Goal: Information Seeking & Learning: Learn about a topic

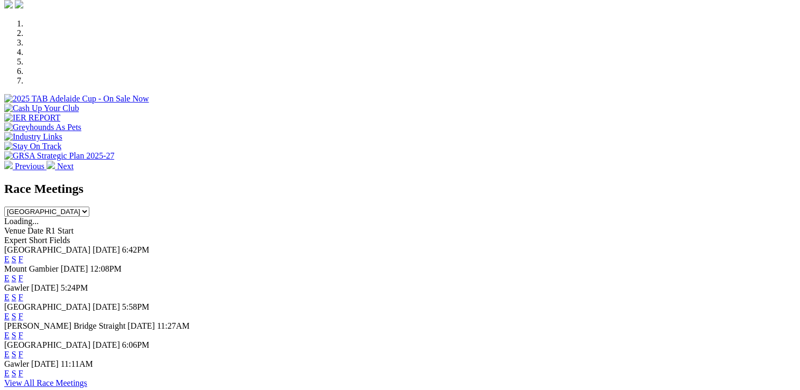
scroll to position [423, 0]
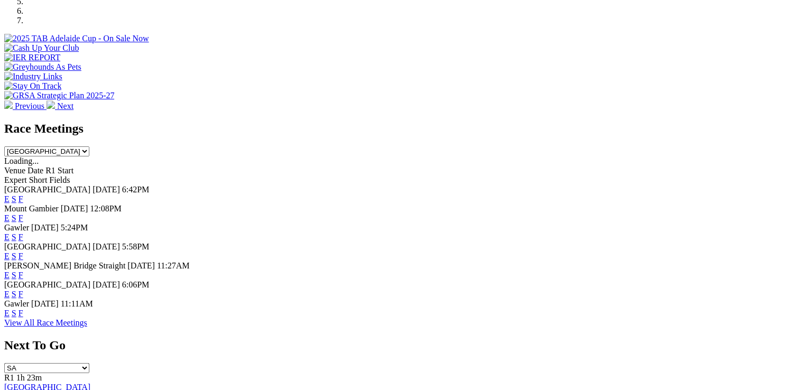
click at [23, 309] on link "F" at bounding box center [20, 313] width 5 height 9
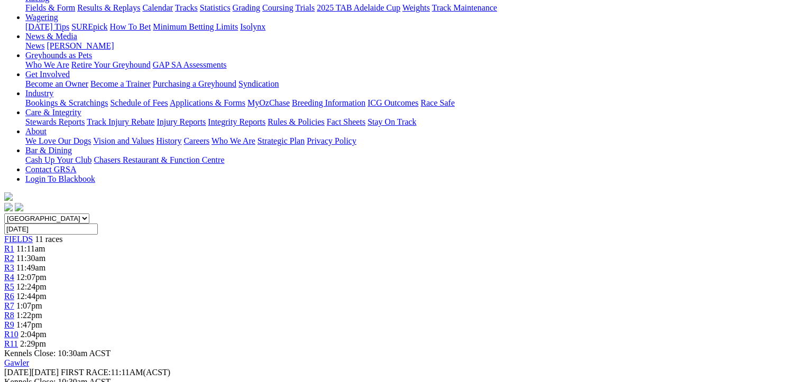
scroll to position [53, 0]
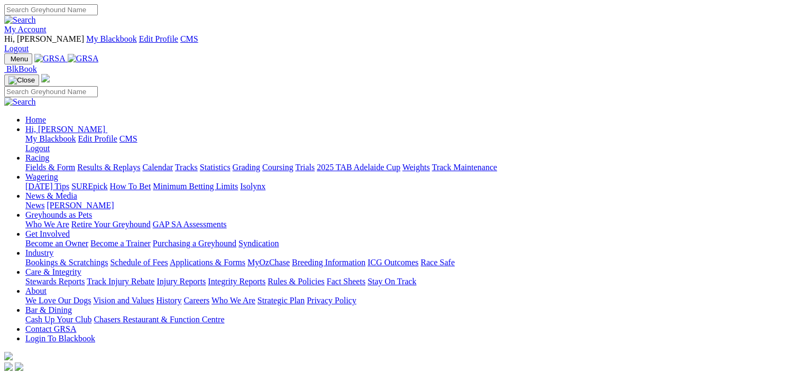
click at [49, 153] on link "Racing" at bounding box center [37, 157] width 24 height 9
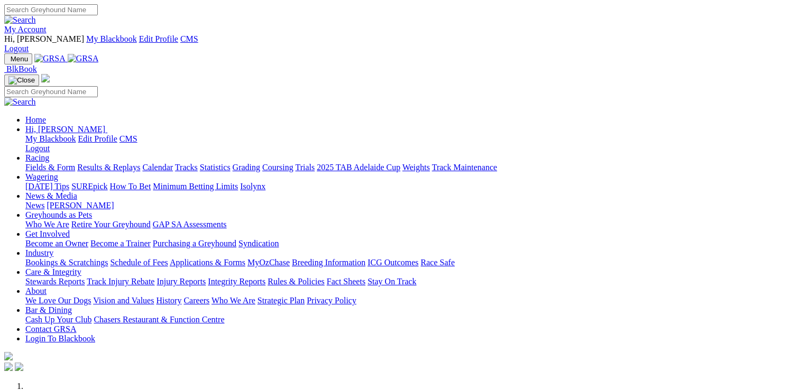
click at [49, 153] on link "Racing" at bounding box center [37, 157] width 24 height 9
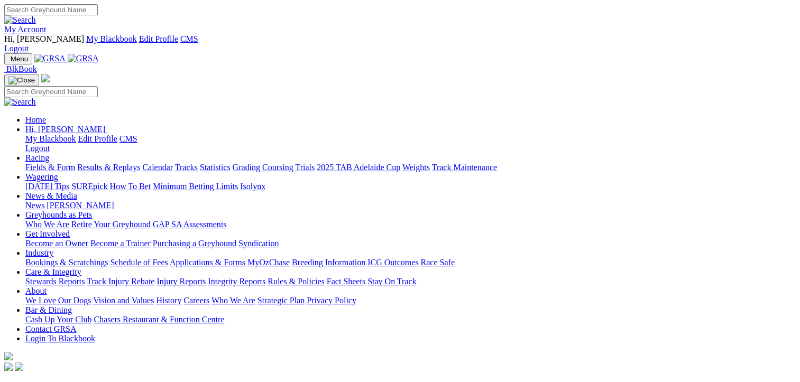
click at [50, 163] on link "Fields & Form" at bounding box center [50, 167] width 50 height 9
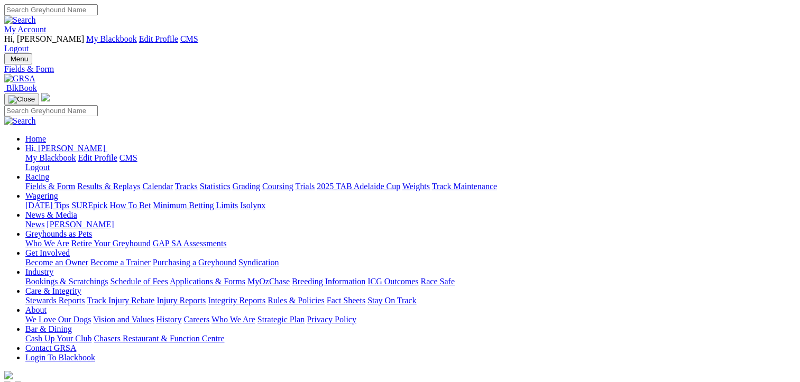
select select "NSW"
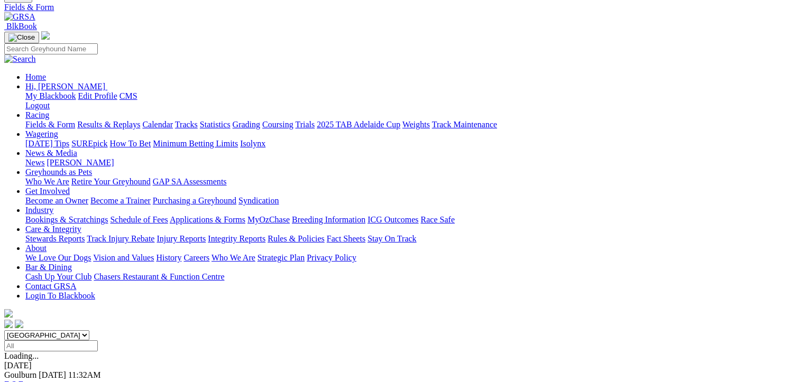
scroll to position [106, 0]
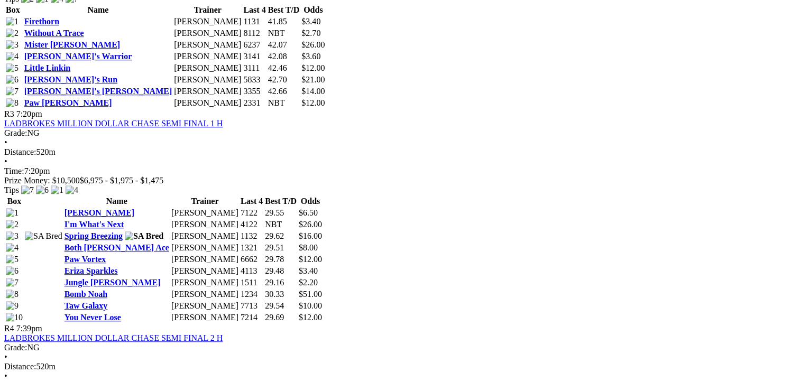
scroll to position [793, 0]
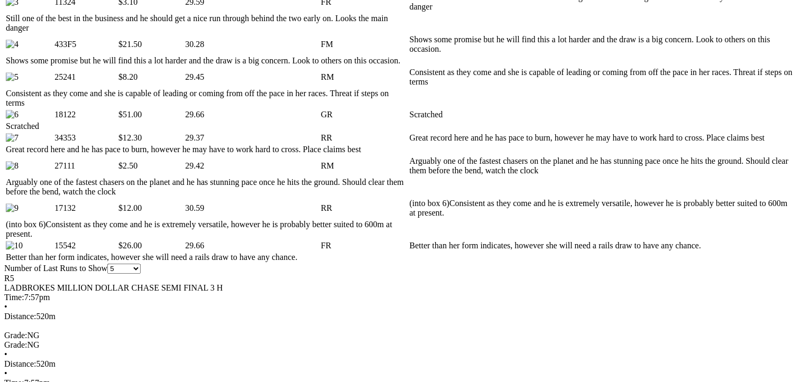
scroll to position [793, 0]
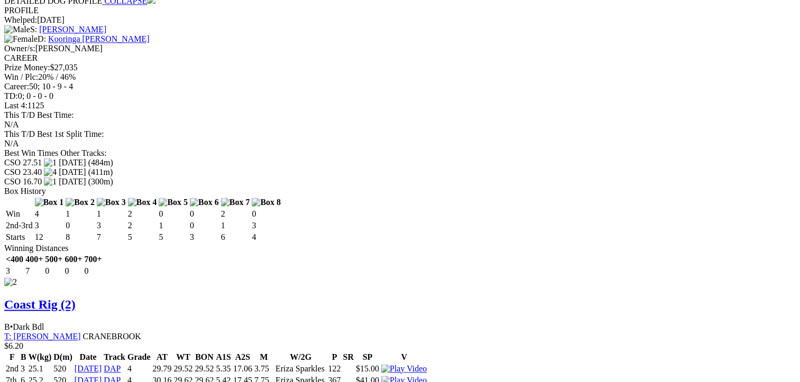
scroll to position [1533, 0]
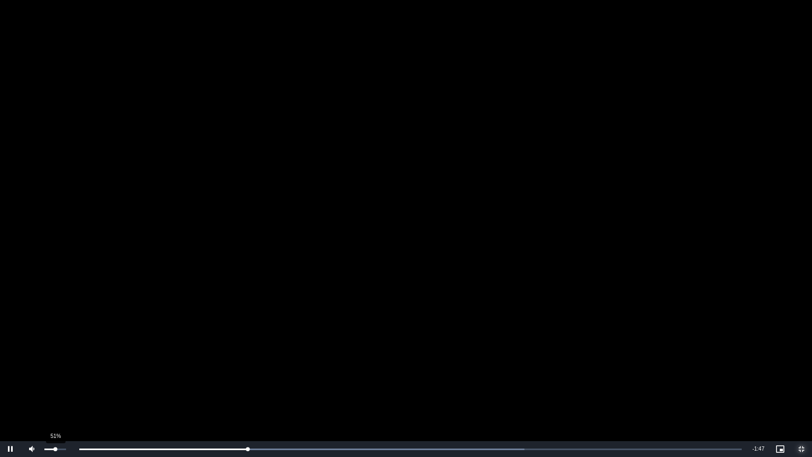
drag, startPoint x: 66, startPoint y: 448, endPoint x: 55, endPoint y: 450, distance: 10.7
click at [55, 382] on div "Volume Level" at bounding box center [49, 449] width 11 height 2
click at [11, 382] on span "Video Player" at bounding box center [10, 449] width 21 height 0
click at [799, 382] on span "Video Player" at bounding box center [801, 449] width 21 height 0
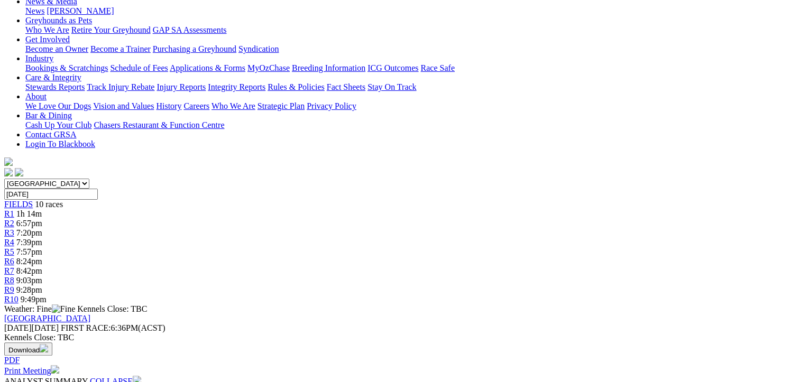
scroll to position [106, 0]
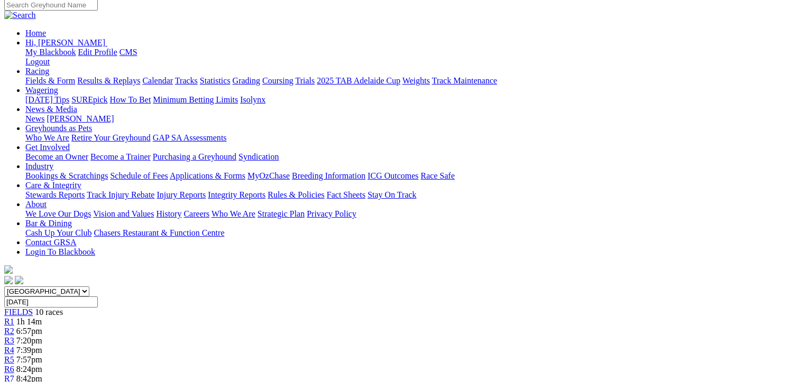
click at [14, 365] on link "R6" at bounding box center [9, 369] width 10 height 9
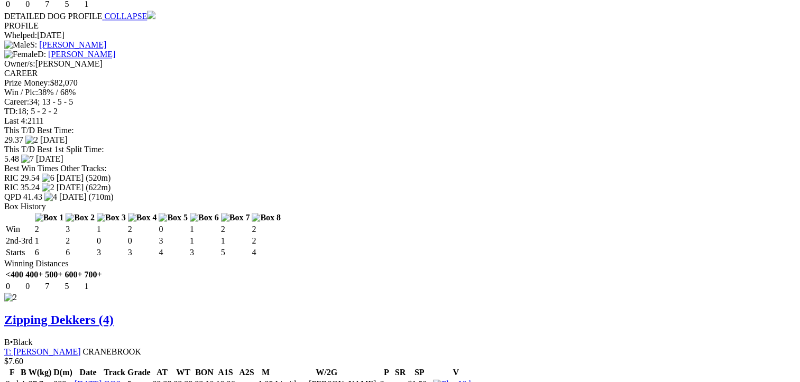
scroll to position [1638, 0]
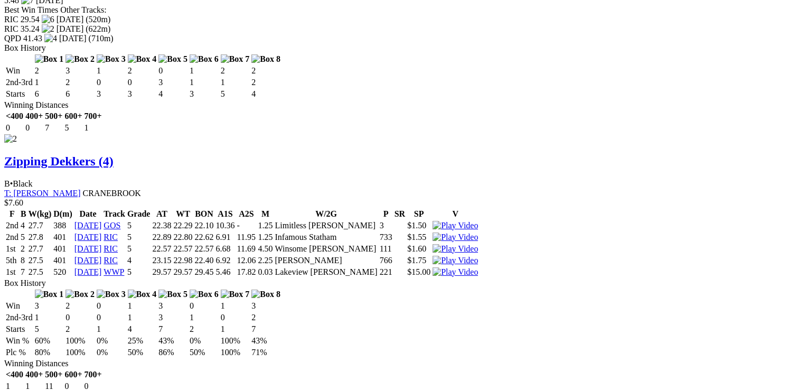
drag, startPoint x: 340, startPoint y: 211, endPoint x: 323, endPoint y: 212, distance: 17.0
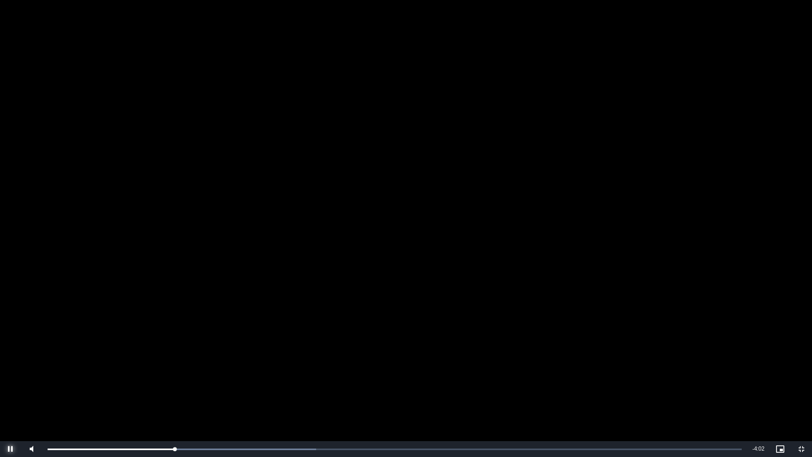
click at [11, 382] on span "Video Player" at bounding box center [10, 449] width 21 height 0
click at [799, 382] on span "Video Player" at bounding box center [801, 449] width 21 height 0
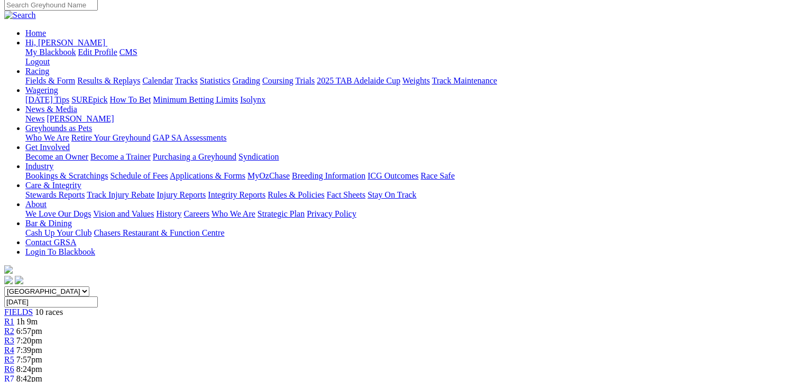
scroll to position [0, 0]
